Goal: Obtain resource: Download file/media

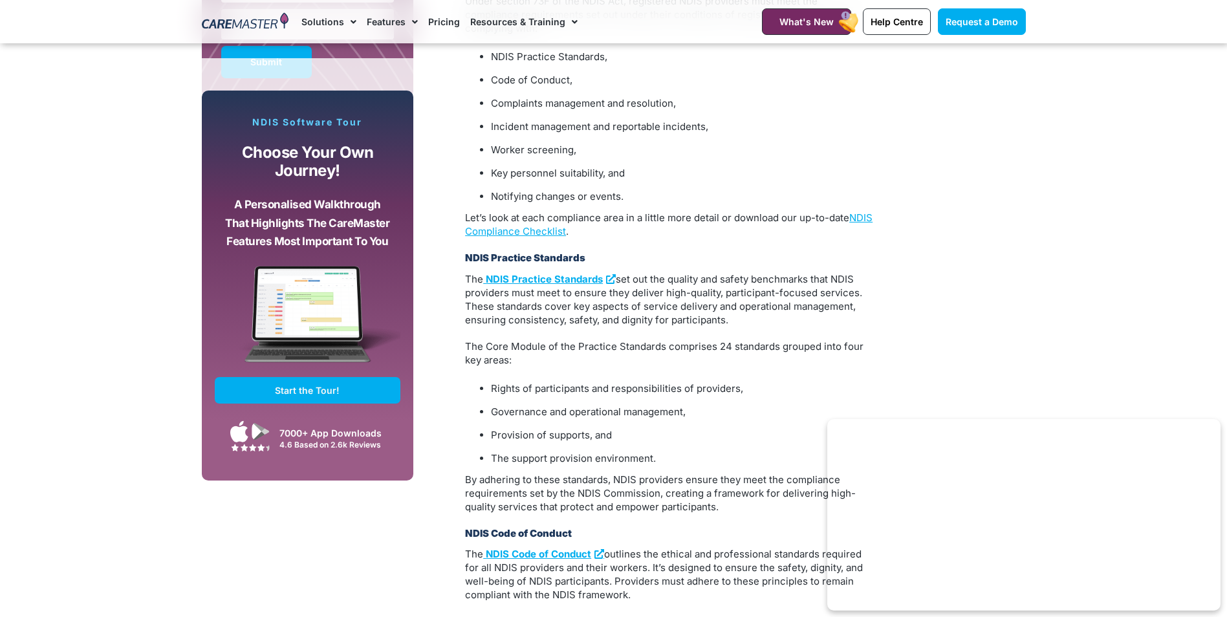
scroll to position [841, 0]
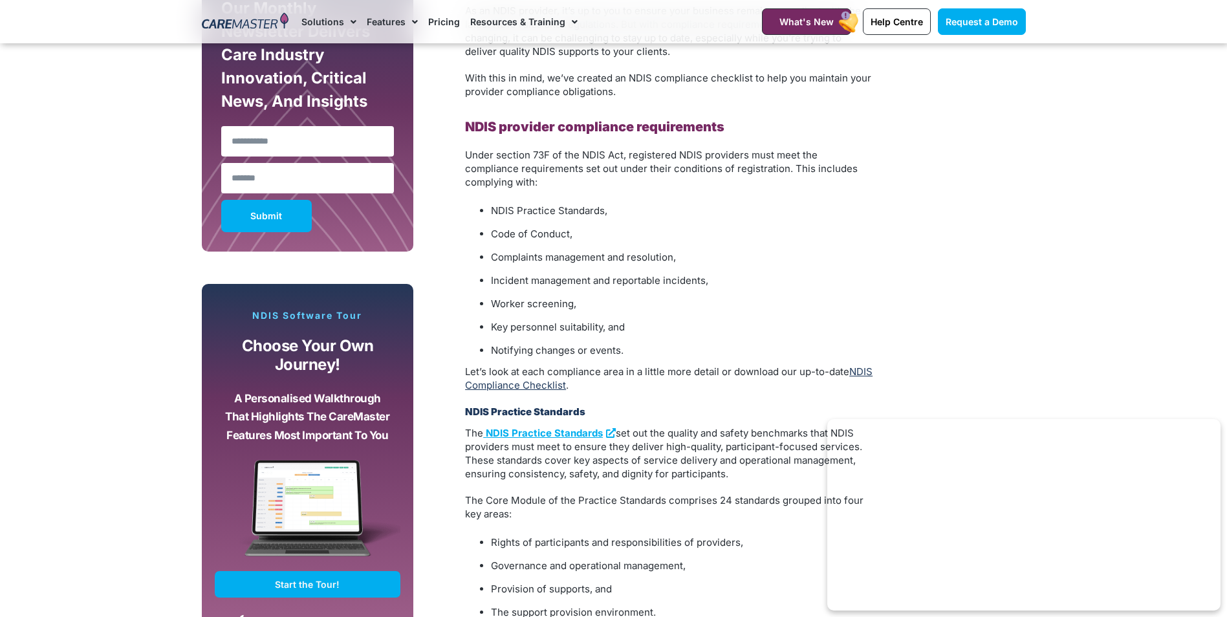
click at [583, 375] on link "NDIS Compliance Checklist" at bounding box center [669, 378] width 408 height 26
